Goal: Task Accomplishment & Management: Manage account settings

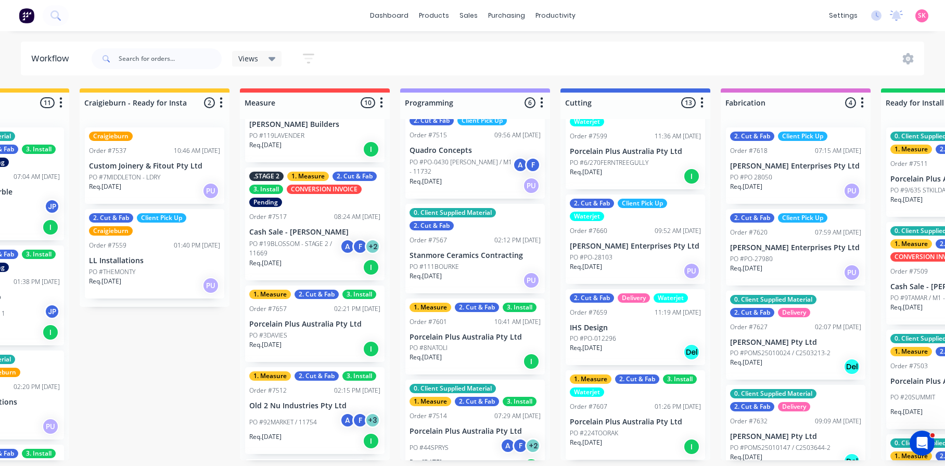
scroll to position [52, 0]
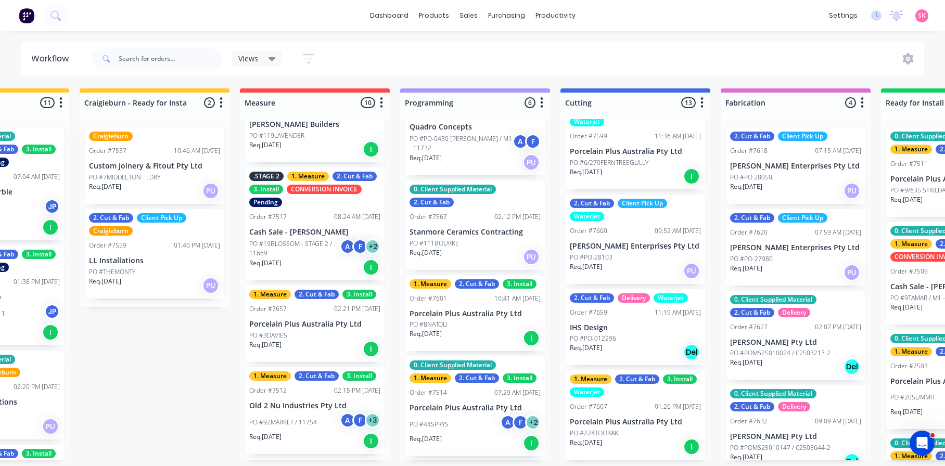
click at [469, 326] on div "PO #8NATOLI" at bounding box center [475, 324] width 131 height 9
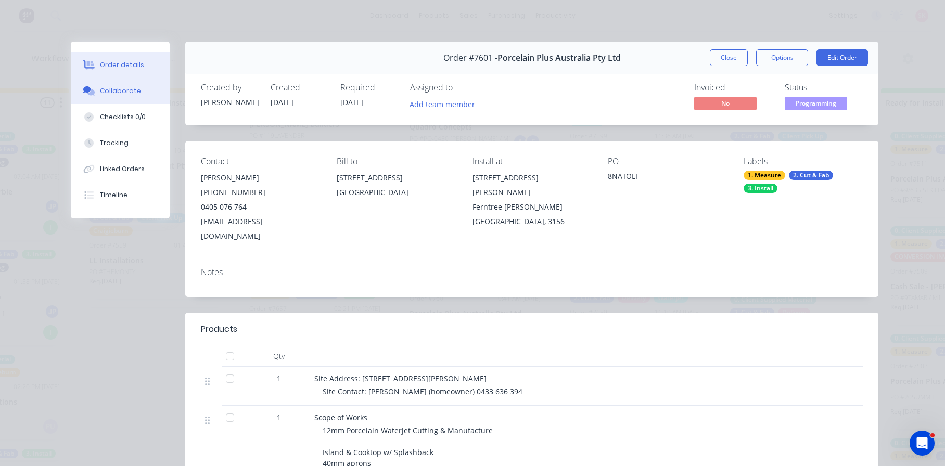
click at [115, 92] on div "Collaborate" at bounding box center [120, 90] width 41 height 9
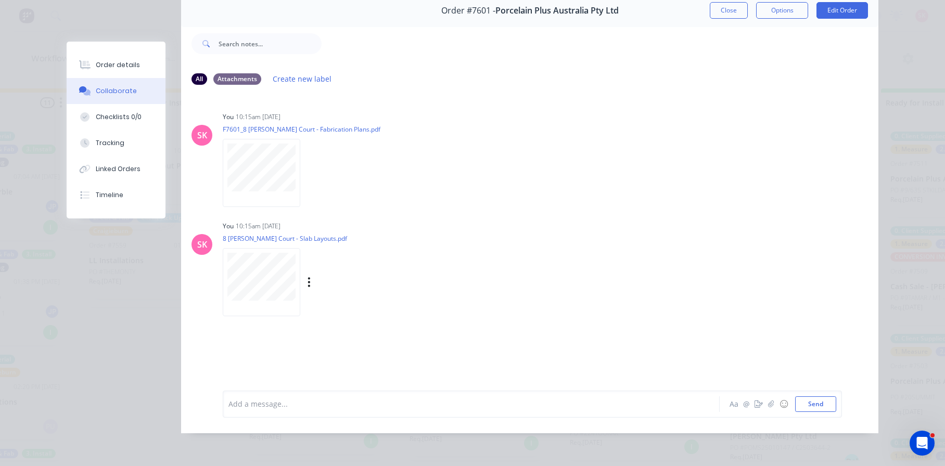
click at [308, 275] on div "Labels Download Delete" at bounding box center [362, 282] width 117 height 15
click at [307, 283] on button "button" at bounding box center [309, 282] width 4 height 15
click at [338, 332] on button "Delete" at bounding box center [377, 333] width 117 height 23
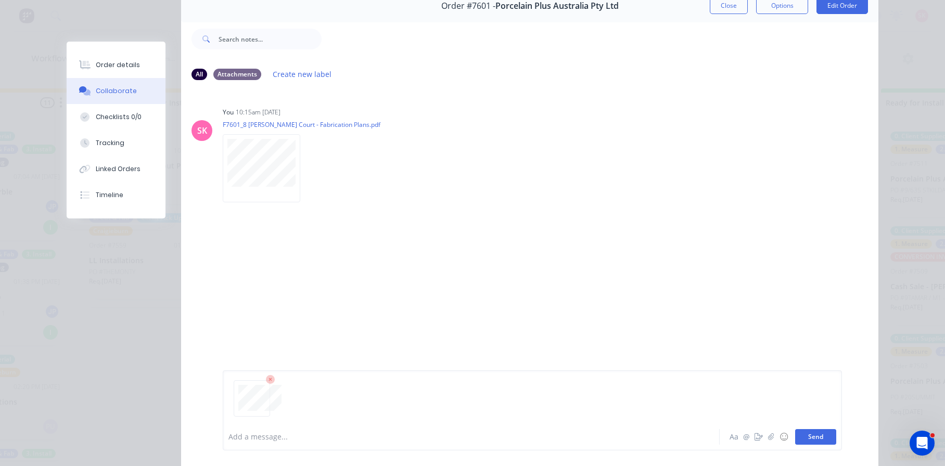
click at [812, 437] on button "Send" at bounding box center [815, 437] width 41 height 16
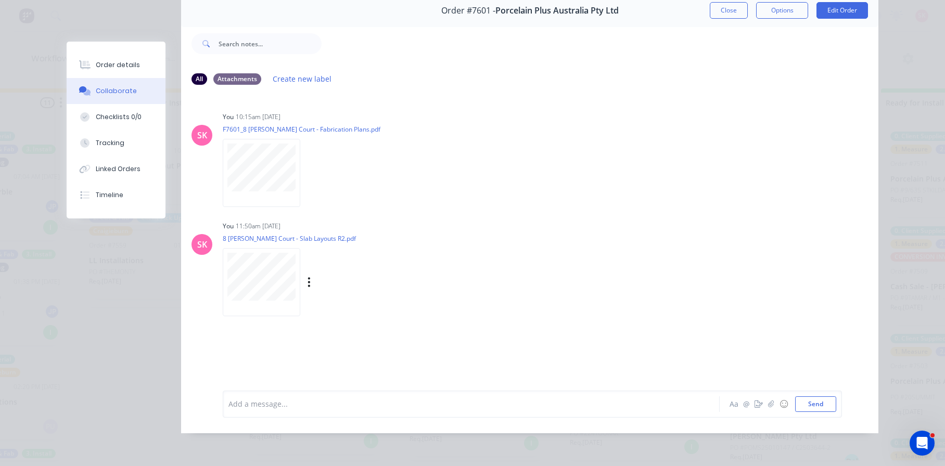
scroll to position [0, 0]
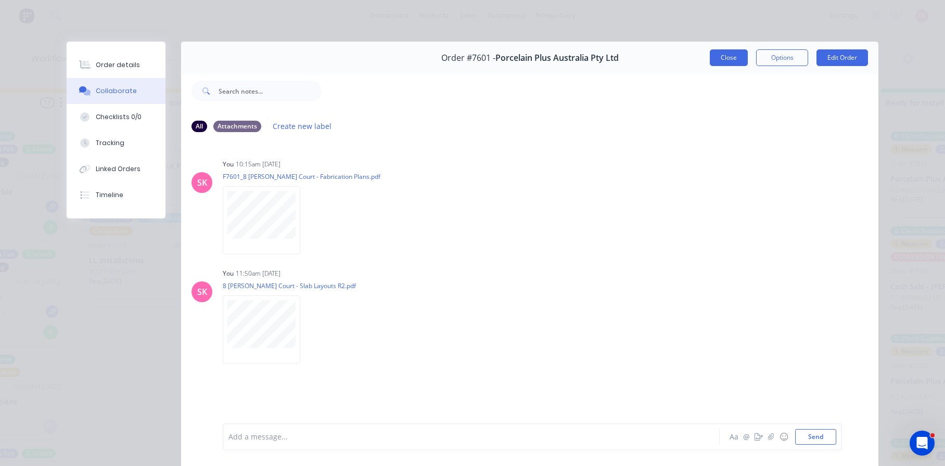
click at [722, 62] on button "Close" at bounding box center [729, 57] width 38 height 17
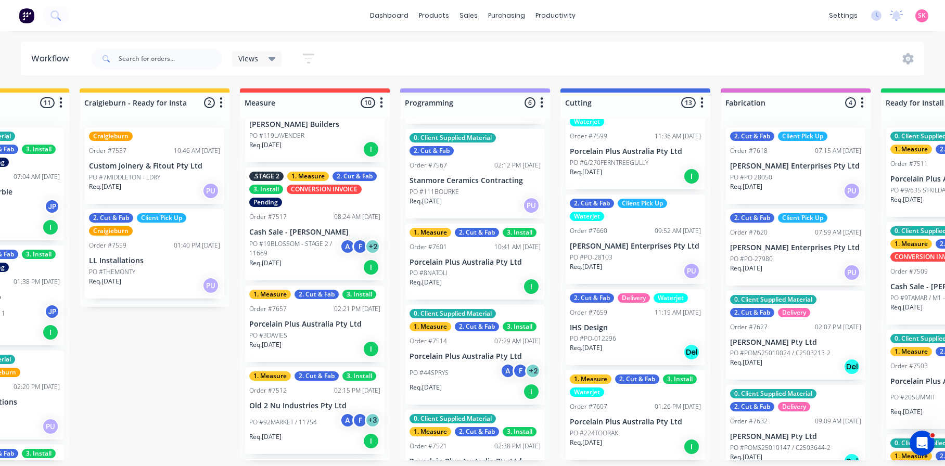
scroll to position [104, 0]
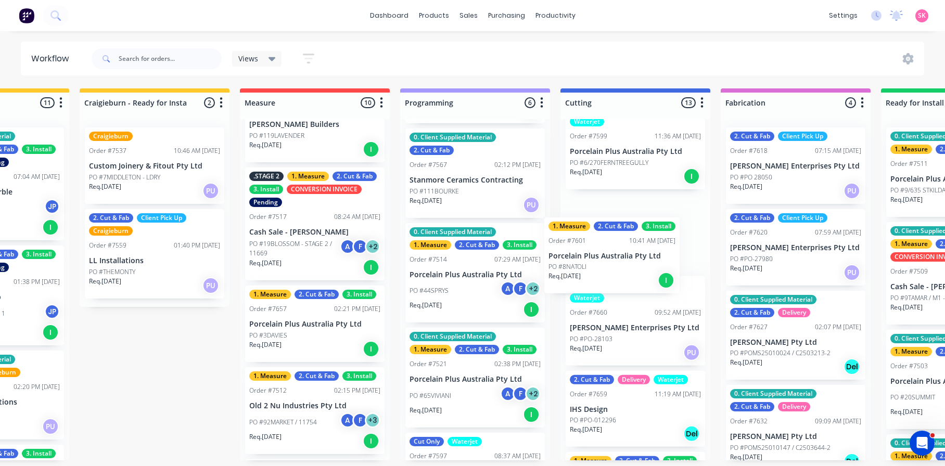
drag, startPoint x: 465, startPoint y: 277, endPoint x: 615, endPoint y: 275, distance: 149.9
click at [615, 275] on div "Submitted 17 Status colour #273444 hex #273444 Save Cancel Summaries Total orde…" at bounding box center [672, 274] width 1887 height 372
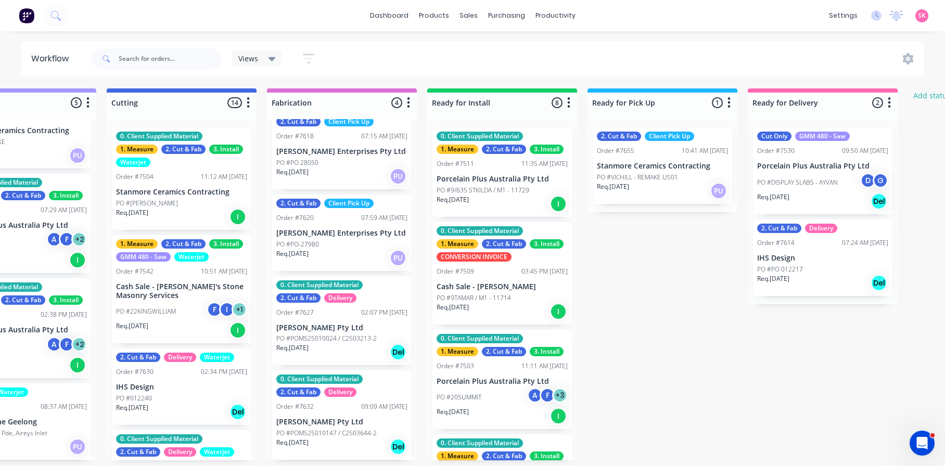
scroll to position [2, 727]
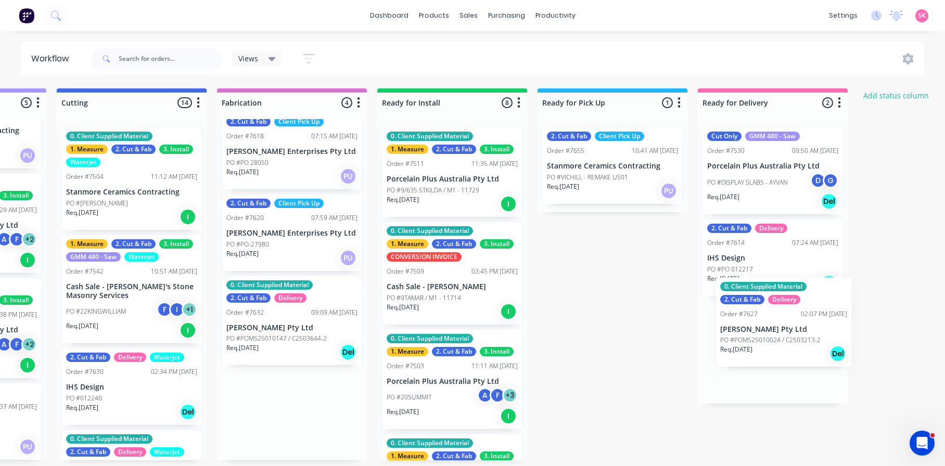
drag, startPoint x: 327, startPoint y: 335, endPoint x: 784, endPoint y: 340, distance: 456.5
click at [784, 340] on div "Submitted 17 Status colour #273444 hex #273444 Save Cancel Summaries Total orde…" at bounding box center [168, 274] width 1887 height 372
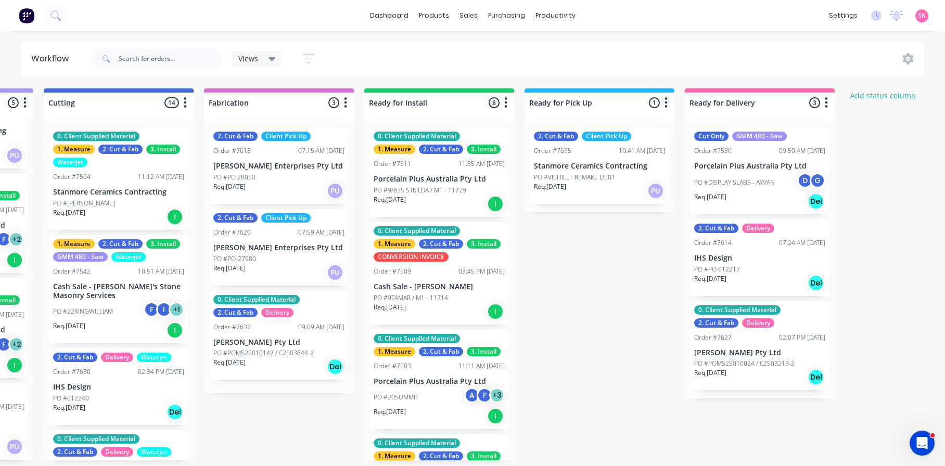
scroll to position [0, 0]
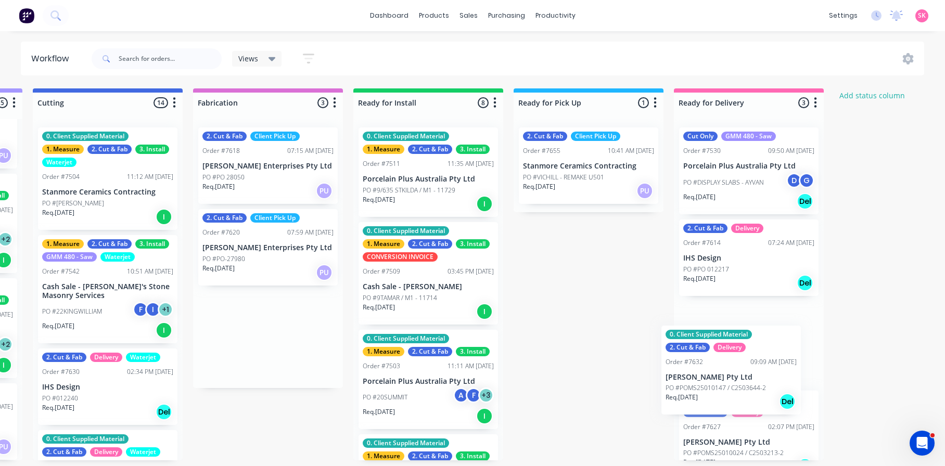
drag, startPoint x: 263, startPoint y: 331, endPoint x: 719, endPoint y: 369, distance: 457.0
click at [719, 369] on div "Submitted 17 Status colour #273444 hex #273444 Save Cancel Summaries Total orde…" at bounding box center [144, 274] width 1887 height 372
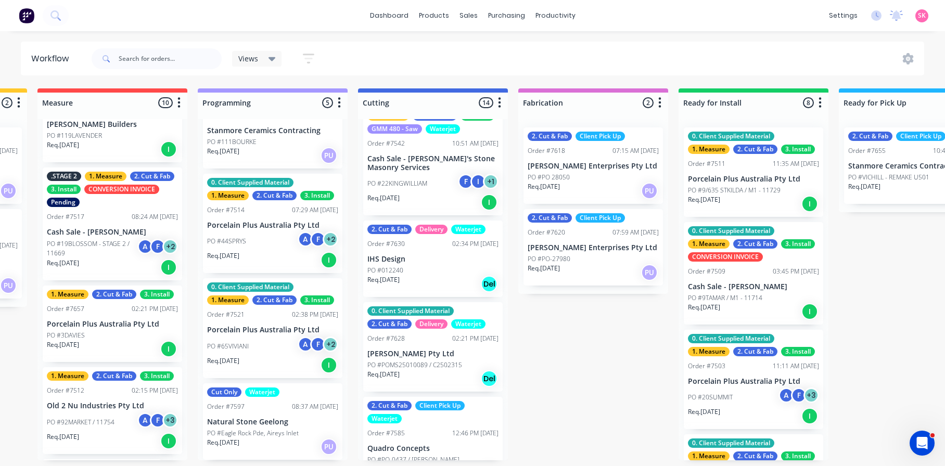
scroll to position [156, 0]
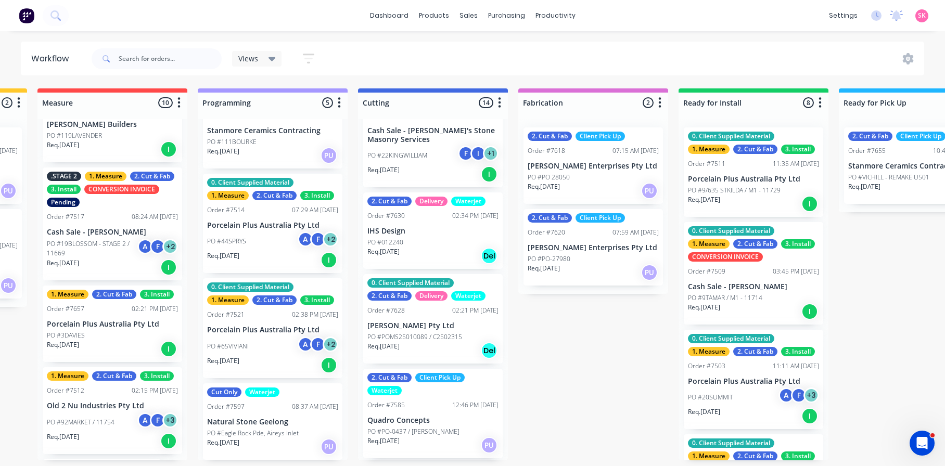
click at [404, 257] on div "Req. [DATE] Del" at bounding box center [432, 256] width 131 height 18
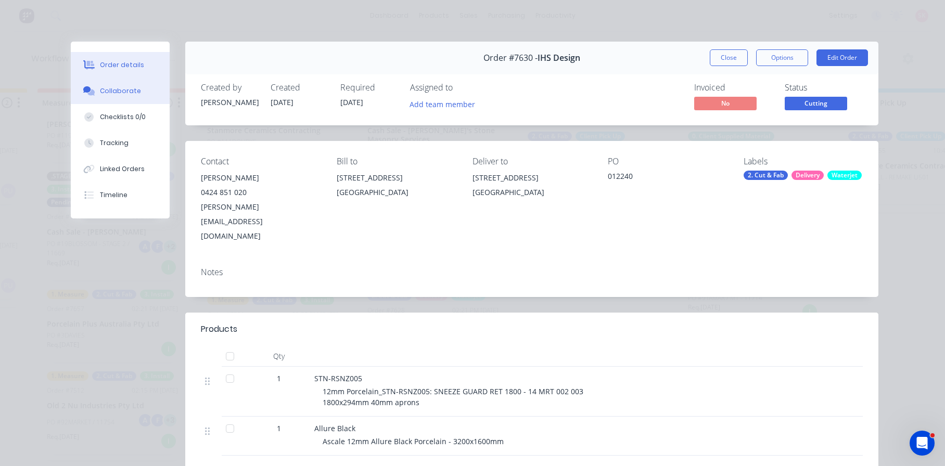
click at [111, 93] on div "Collaborate" at bounding box center [120, 90] width 41 height 9
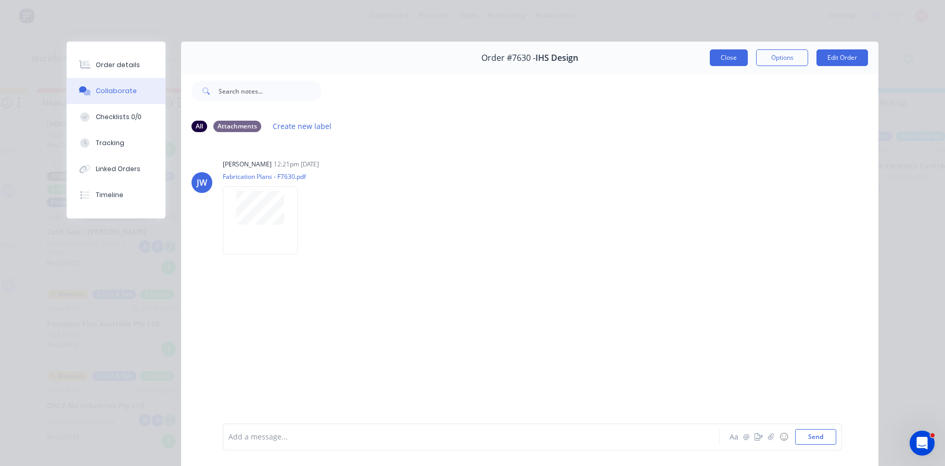
click at [730, 56] on button "Close" at bounding box center [729, 57] width 38 height 17
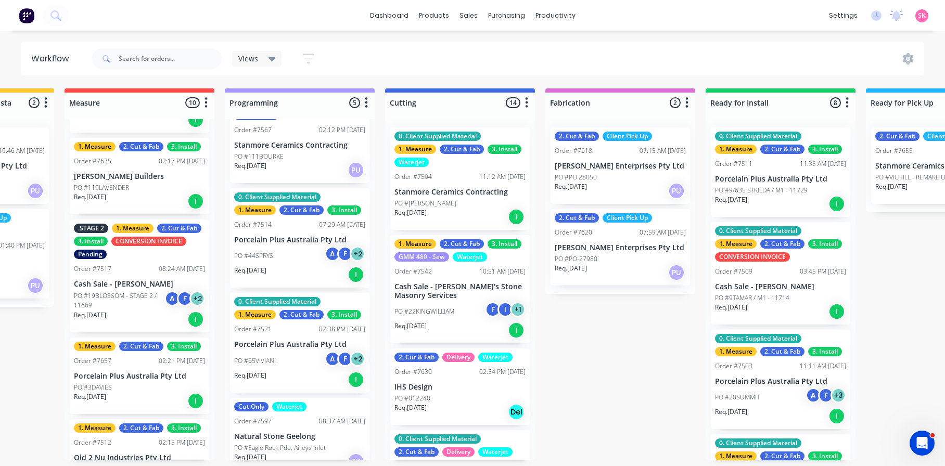
scroll to position [154, 0]
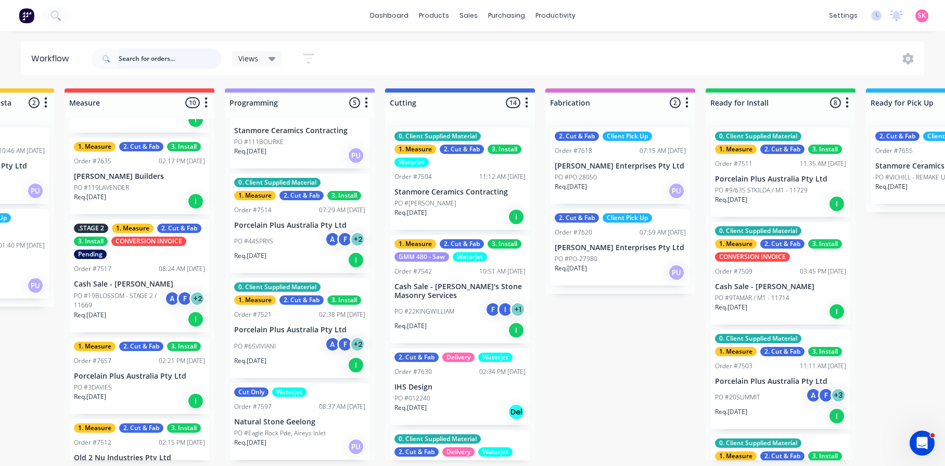
click at [179, 63] on input "text" at bounding box center [170, 58] width 103 height 21
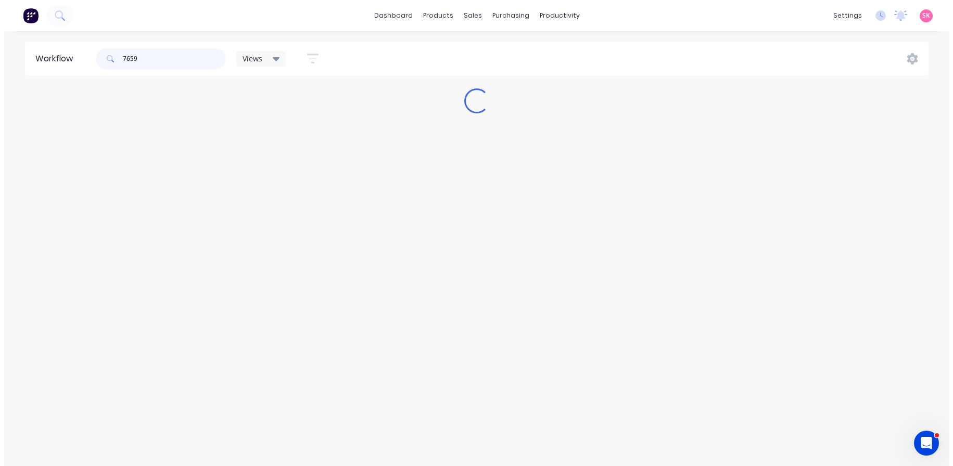
scroll to position [0, 0]
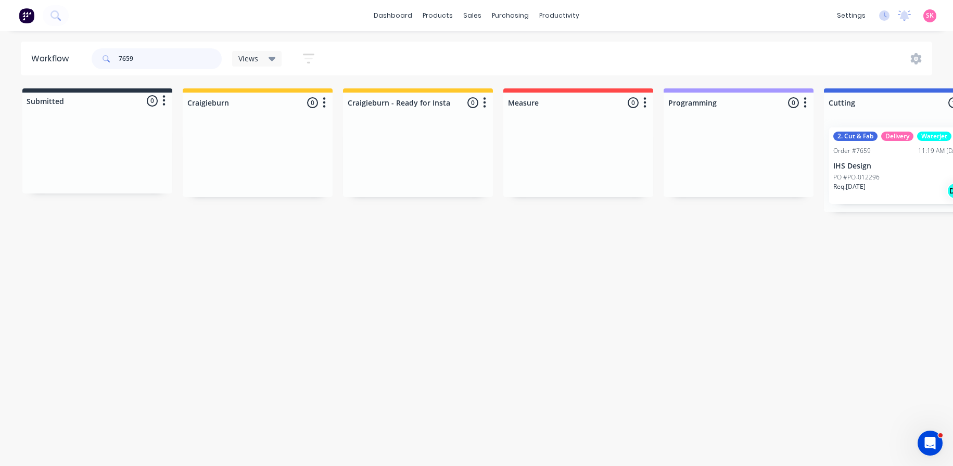
type input "7659"
click at [860, 174] on p "PO #PO-012296" at bounding box center [856, 177] width 46 height 9
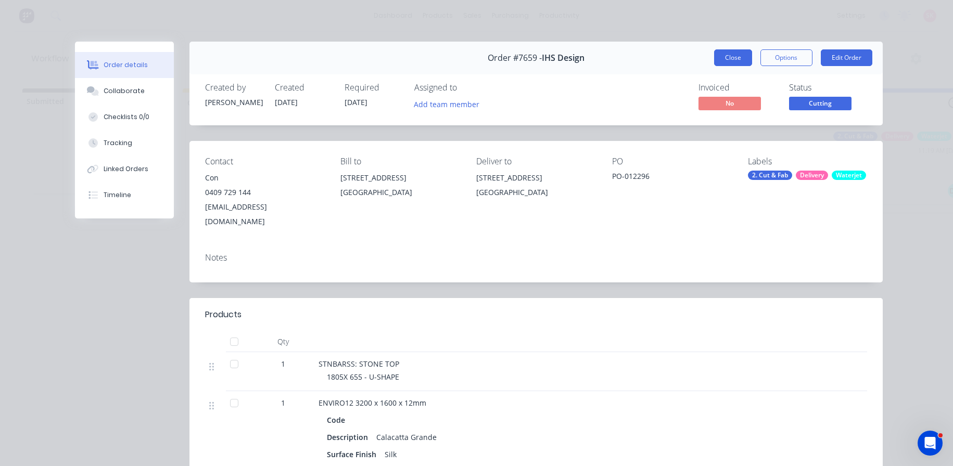
click at [722, 57] on button "Close" at bounding box center [733, 57] width 38 height 17
